Goal: Transaction & Acquisition: Purchase product/service

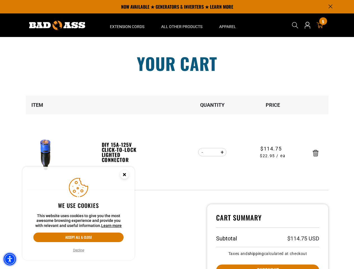
click at [10, 260] on img "Accessibility Menu" at bounding box center [10, 259] width 12 height 12
